Goal: Task Accomplishment & Management: Manage account settings

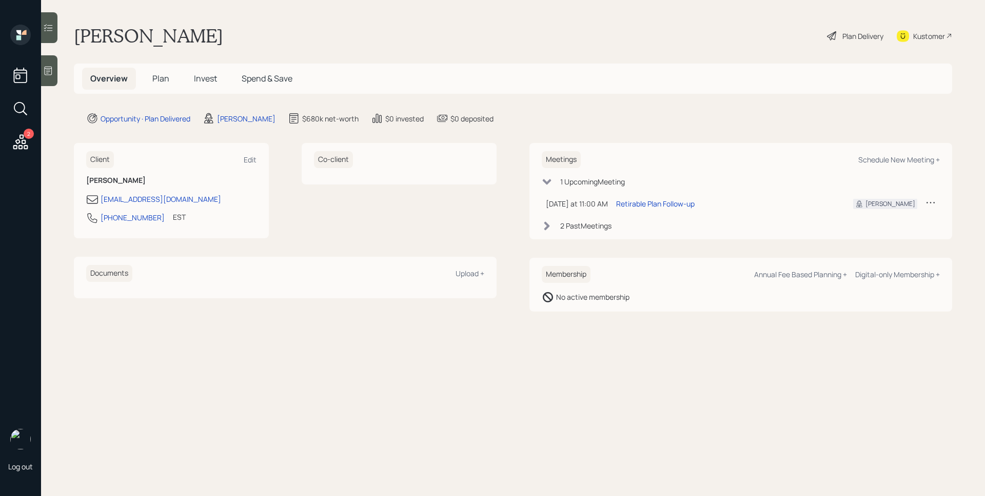
click at [928, 204] on icon at bounding box center [930, 202] width 10 height 10
click at [911, 220] on div "Reschedule" at bounding box center [899, 222] width 74 height 10
